Goal: Share content: Share content

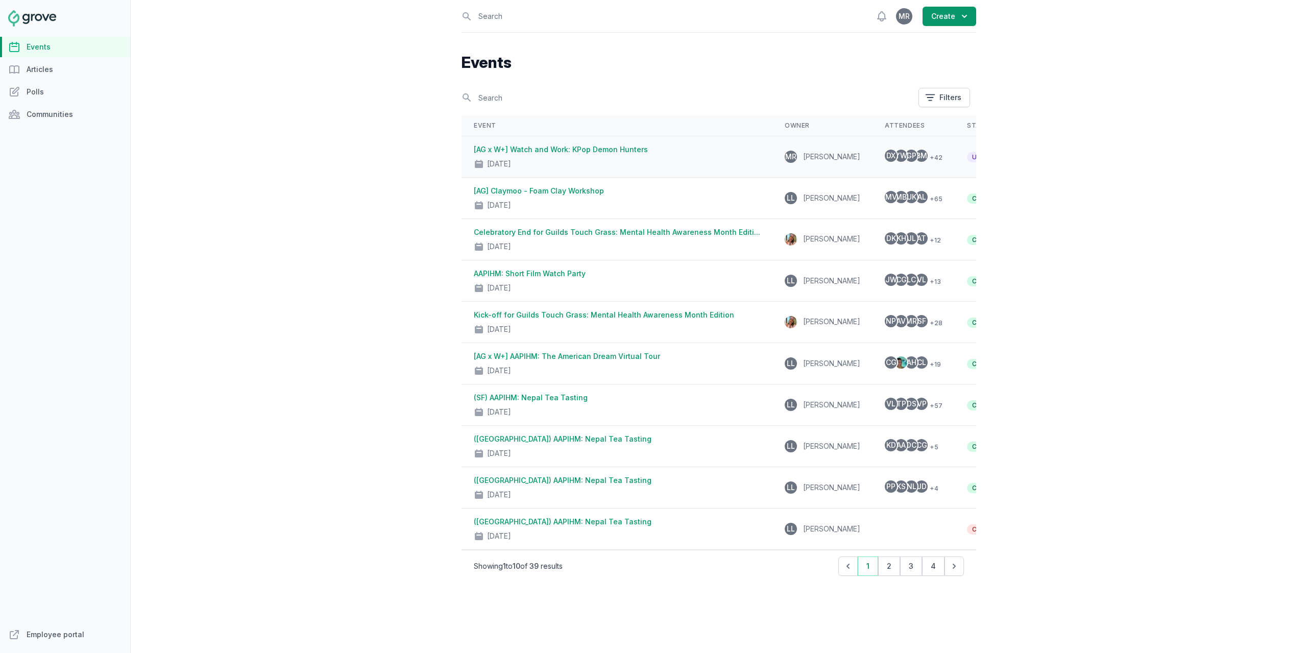
click at [564, 151] on link "[AG x W+] Watch and Work: KPop Demon Hunters" at bounding box center [561, 149] width 174 height 9
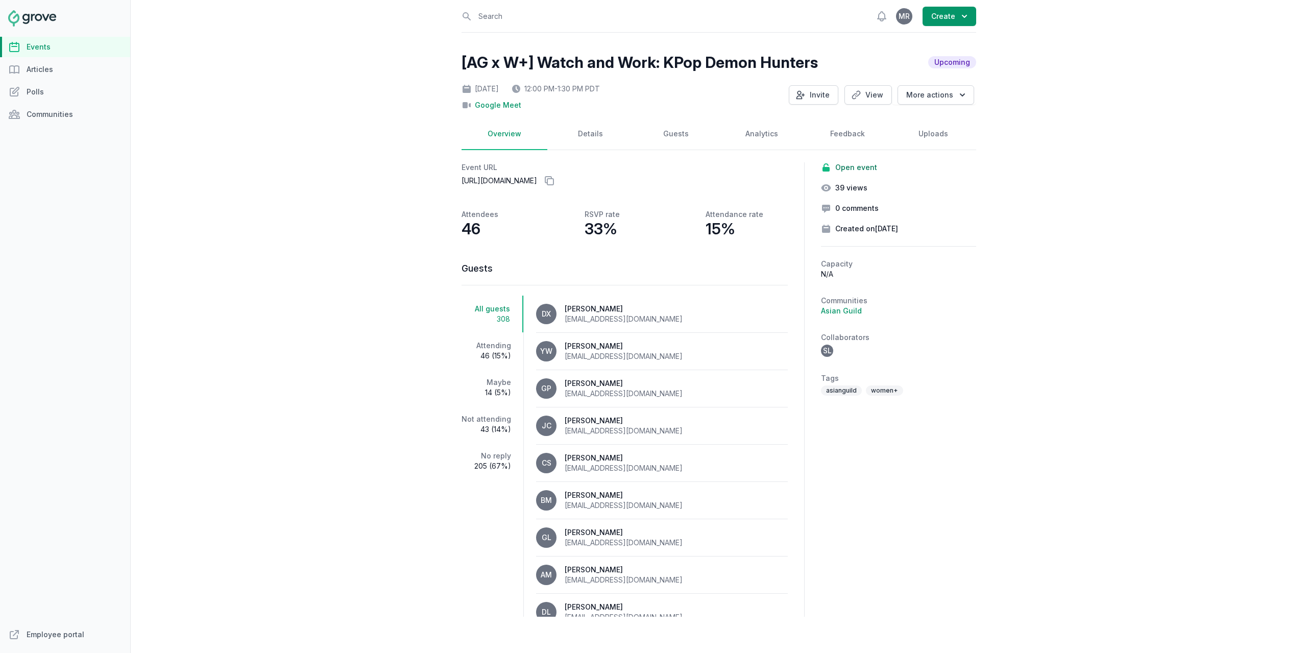
click at [532, 178] on p "https://twitch.groveplatform.com/e/1232a29ce8 Copy link" at bounding box center [625, 181] width 326 height 16
copy p "https://twitch.groveplatform.com/e/1232a29ce8"
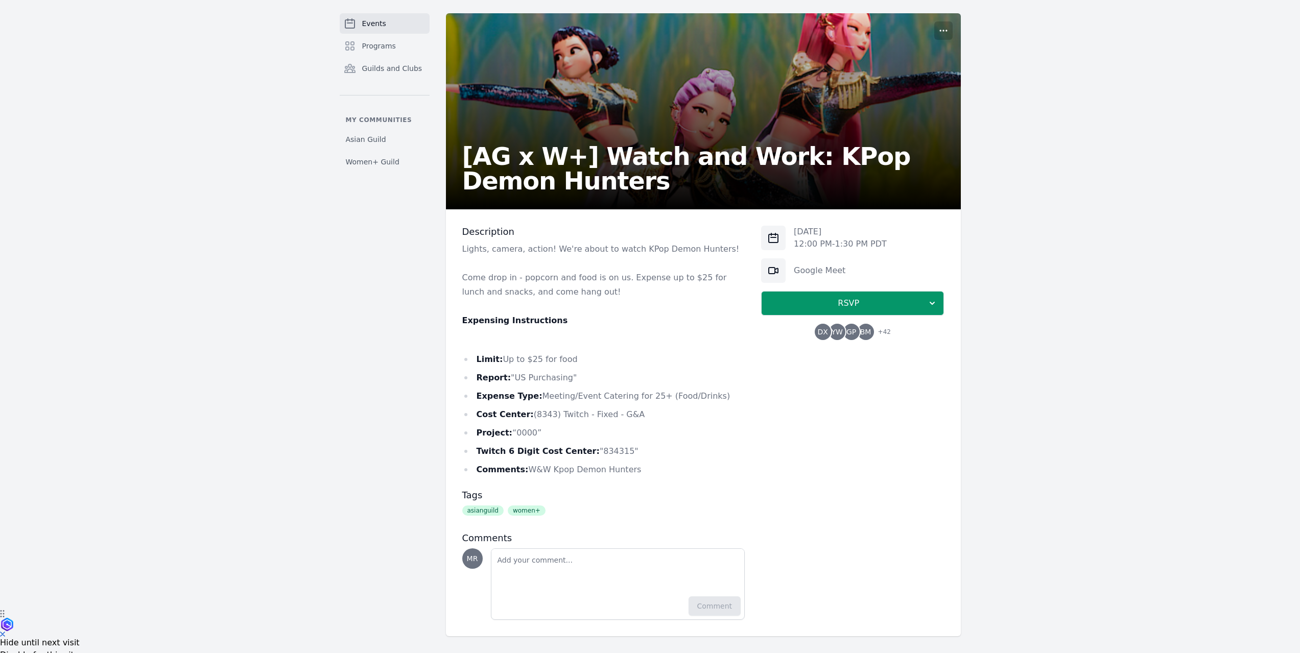
scroll to position [46, 0]
